Goal: Transaction & Acquisition: Purchase product/service

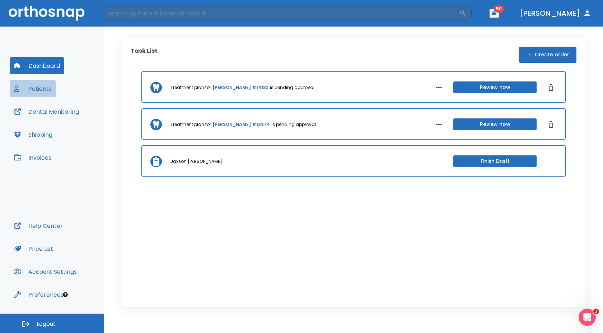
click at [53, 85] on button "Patients" at bounding box center [33, 88] width 46 height 17
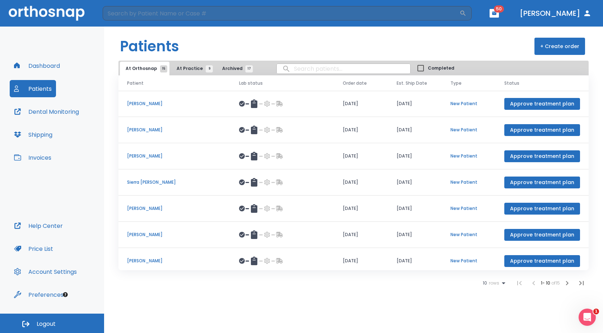
click at [337, 67] on input "search" at bounding box center [344, 69] width 134 height 14
click at [181, 68] on span "At Practice 9" at bounding box center [193, 68] width 33 height 6
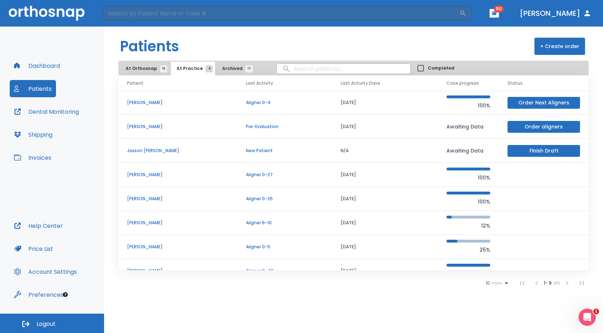
click at [159, 168] on td "[PERSON_NAME]" at bounding box center [177, 175] width 119 height 24
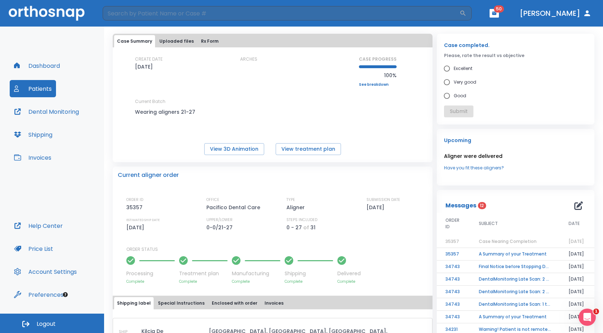
scroll to position [28, 0]
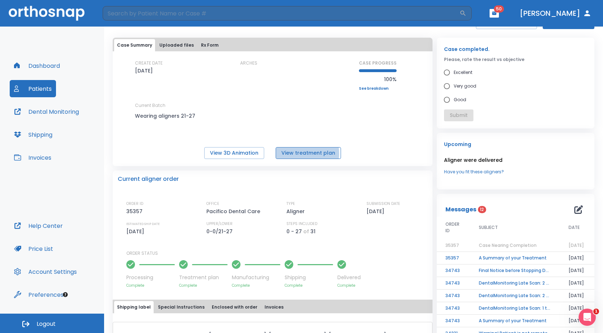
click at [293, 154] on button "View treatment plan" at bounding box center [308, 153] width 65 height 12
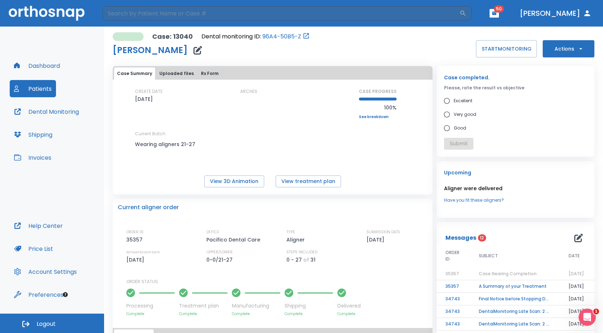
click at [555, 48] on button "Actions" at bounding box center [569, 48] width 52 height 17
click at [548, 106] on p "Order Next Aligners" at bounding box center [564, 105] width 41 height 6
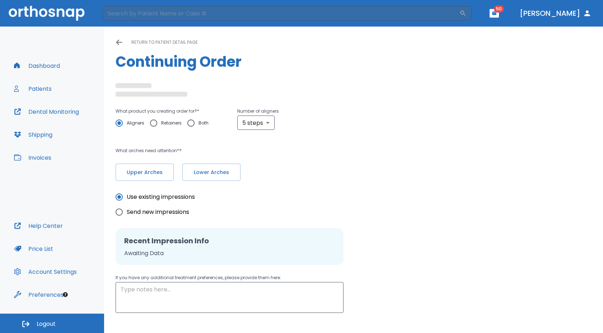
click at [255, 80] on div "return to patient detail page Continuing Order" at bounding box center [354, 59] width 476 height 43
radio input "false"
radio input "true"
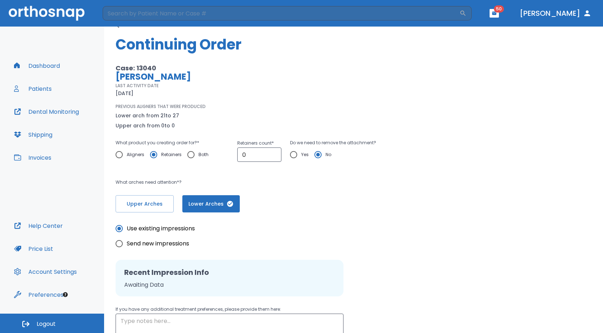
scroll to position [86, 0]
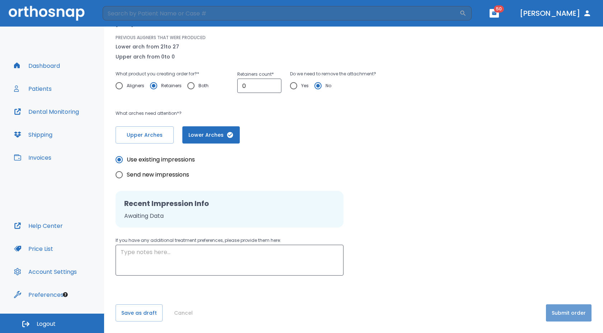
click at [552, 308] on button "Submit order" at bounding box center [569, 312] width 46 height 17
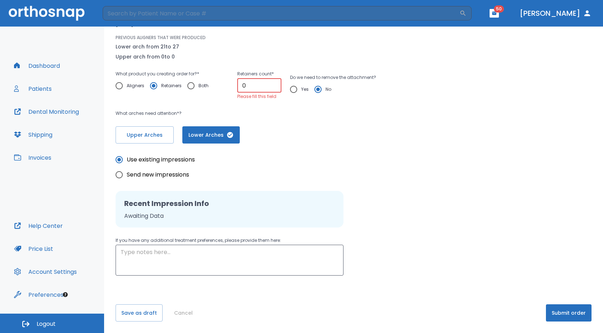
click at [255, 82] on input "0" at bounding box center [259, 85] width 44 height 14
type input "1"
click at [272, 83] on input "1" at bounding box center [259, 85] width 44 height 14
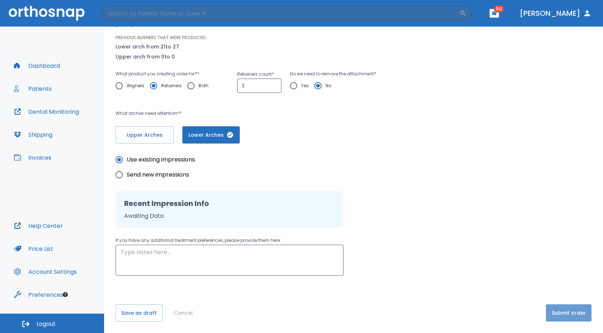
click at [561, 308] on button "Submit order" at bounding box center [569, 312] width 46 height 17
